Goal: Task Accomplishment & Management: Use online tool/utility

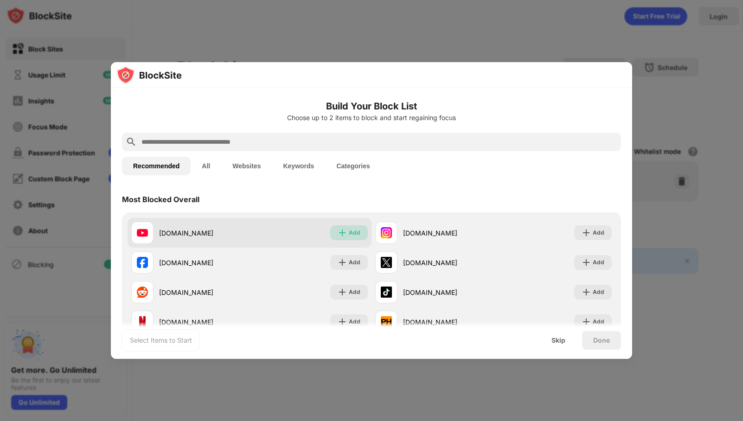
click at [349, 231] on div "Add" at bounding box center [355, 232] width 12 height 9
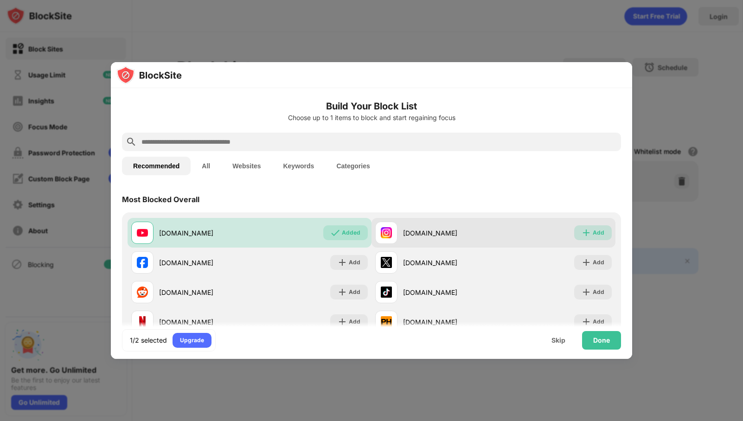
click at [598, 230] on div "Add" at bounding box center [593, 232] width 38 height 15
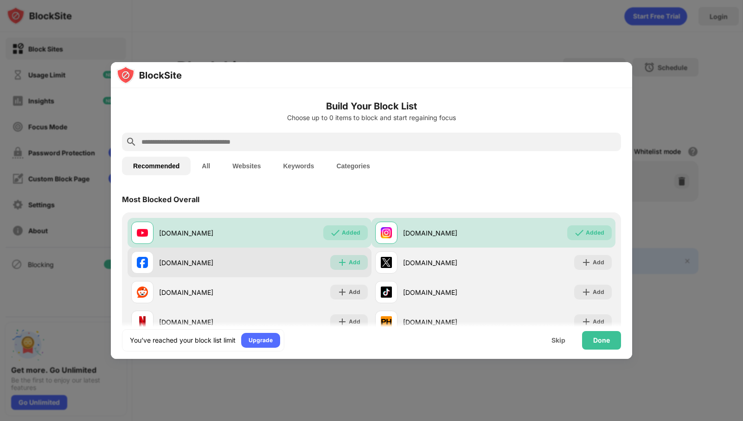
click at [349, 262] on div "Add" at bounding box center [355, 262] width 12 height 9
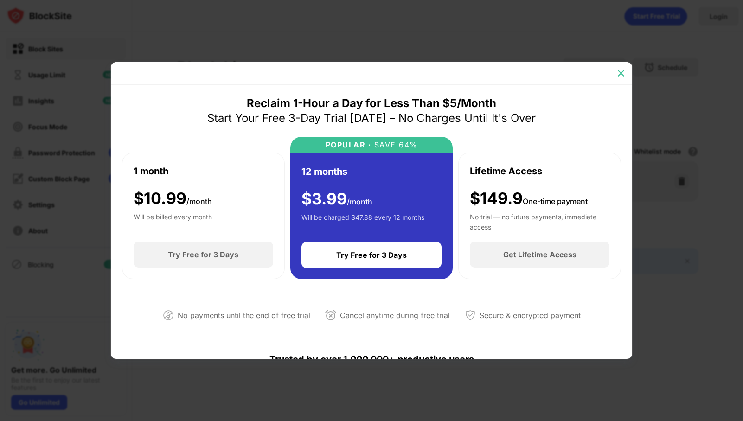
click at [621, 74] on img at bounding box center [620, 73] width 9 height 9
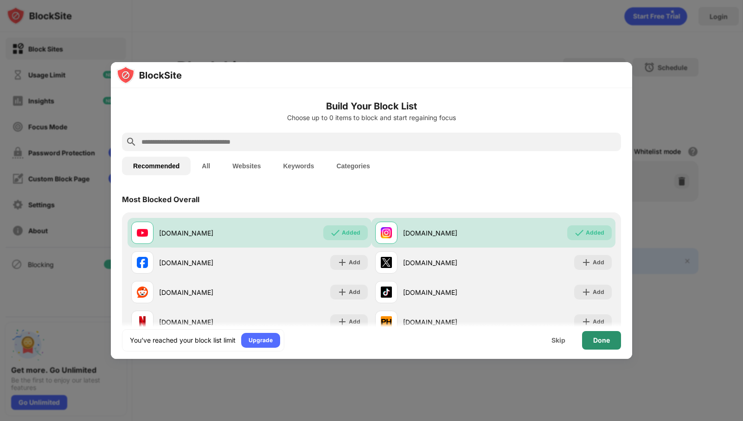
click at [602, 339] on div "Done" at bounding box center [601, 340] width 17 height 7
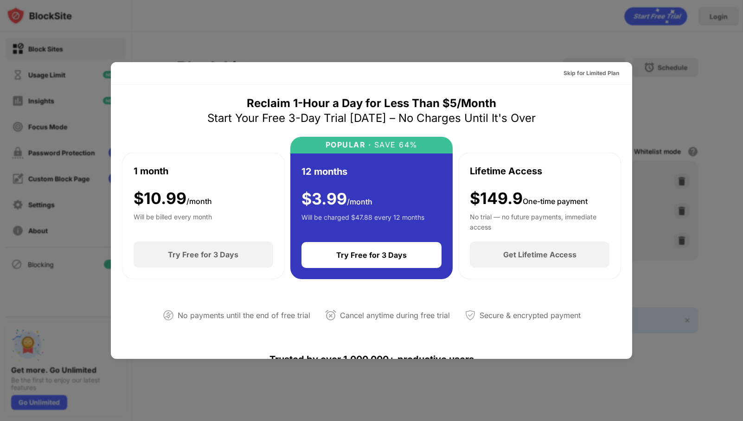
click at [432, 36] on div at bounding box center [371, 210] width 743 height 421
click at [602, 71] on div "Skip for Limited Plan" at bounding box center [591, 73] width 56 height 9
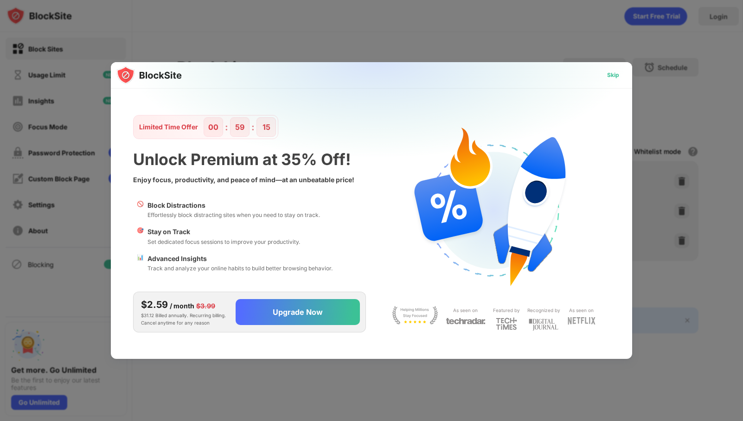
click at [611, 72] on div "Skip" at bounding box center [613, 74] width 12 height 9
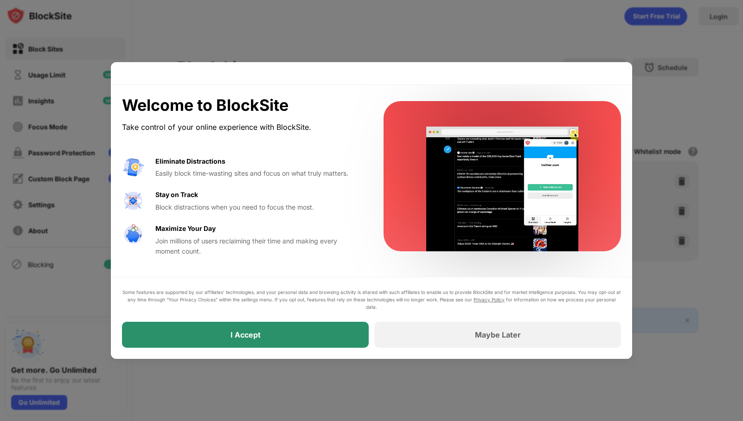
click at [298, 329] on div "I Accept" at bounding box center [245, 335] width 247 height 26
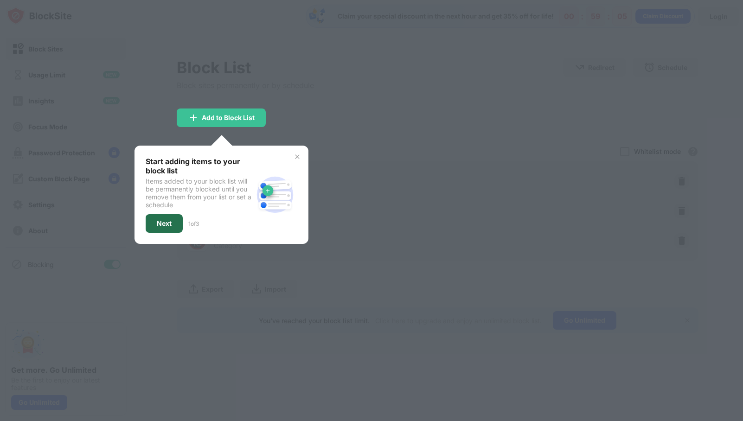
click at [171, 227] on div "Next" at bounding box center [164, 223] width 37 height 19
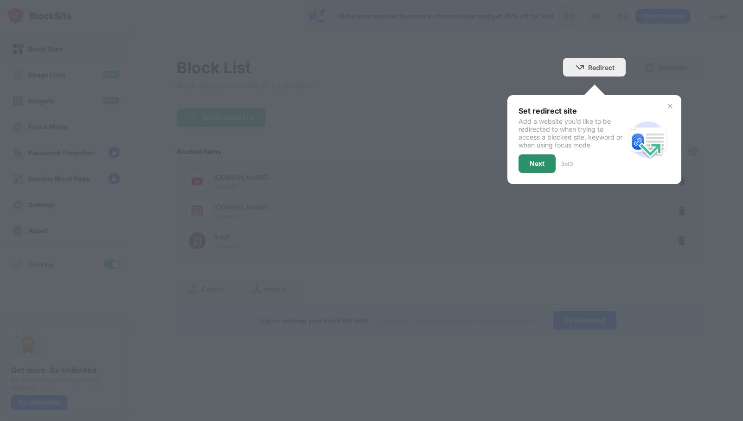
click at [540, 164] on div "Next" at bounding box center [537, 163] width 15 height 7
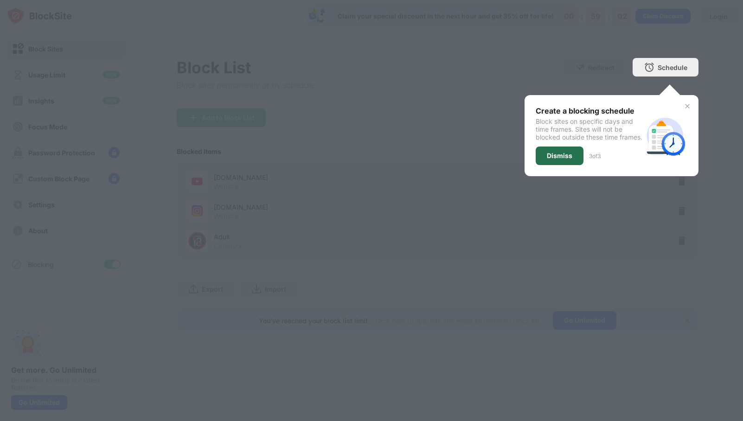
click at [564, 160] on div "Dismiss" at bounding box center [560, 155] width 26 height 7
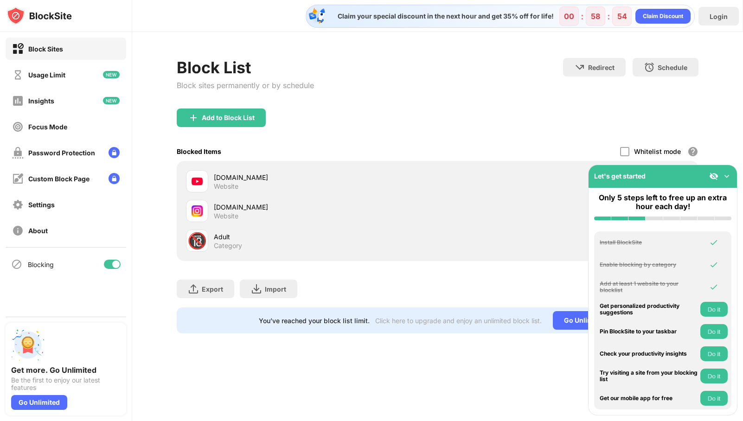
click at [728, 178] on img at bounding box center [726, 176] width 9 height 9
